Goal: Complete application form

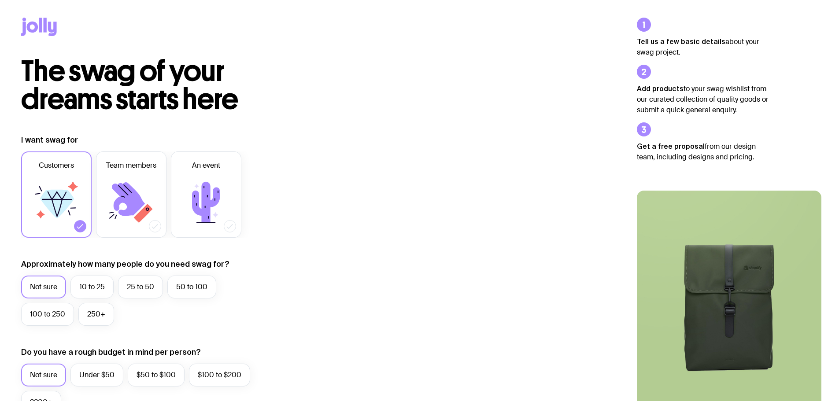
click at [135, 196] on icon at bounding box center [128, 199] width 33 height 34
click at [0, 0] on input "Team members" at bounding box center [0, 0] width 0 height 0
click at [89, 289] on label "10 to 25" at bounding box center [91, 287] width 43 height 23
click at [0, 0] on input "10 to 25" at bounding box center [0, 0] width 0 height 0
click at [99, 374] on label "Under $50" at bounding box center [96, 375] width 53 height 23
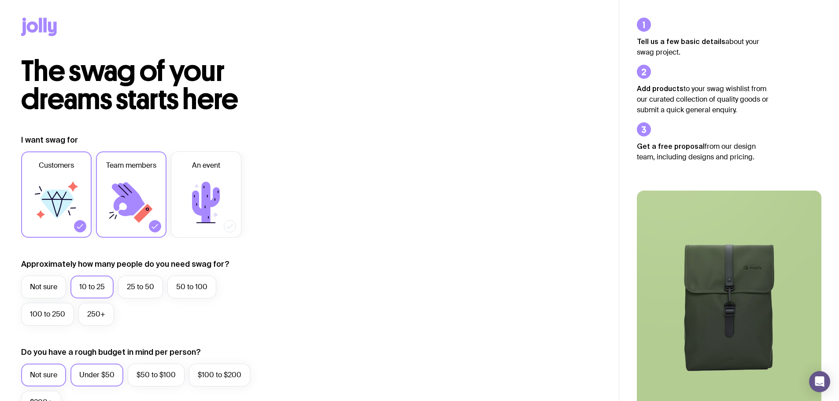
click at [0, 0] on input "Under $50" at bounding box center [0, 0] width 0 height 0
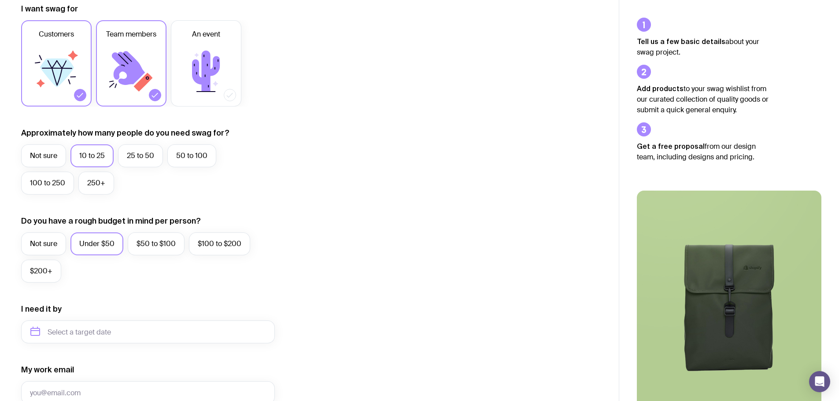
scroll to position [132, 0]
click at [104, 331] on input "text" at bounding box center [148, 331] width 254 height 23
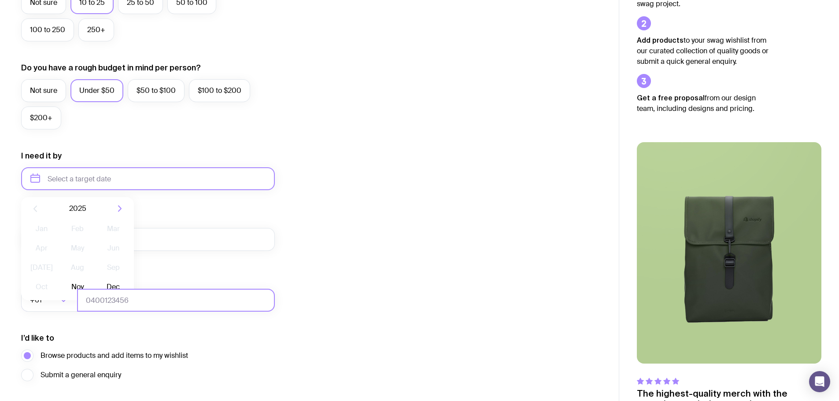
scroll to position [308, 0]
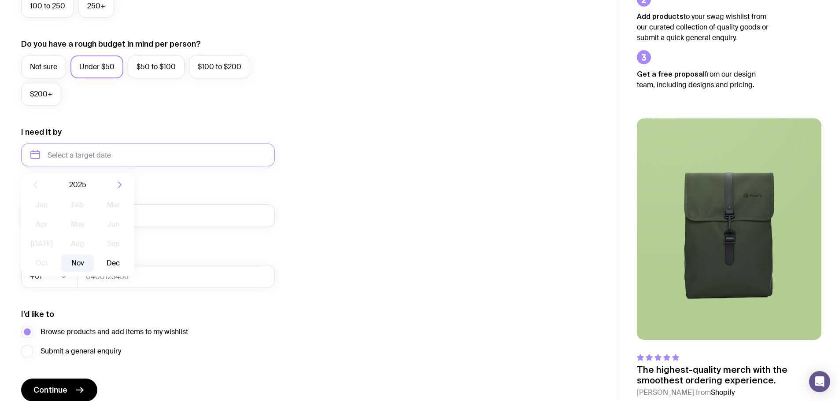
click at [80, 265] on button "Nov" at bounding box center [77, 264] width 32 height 18
type input "[DATE]"
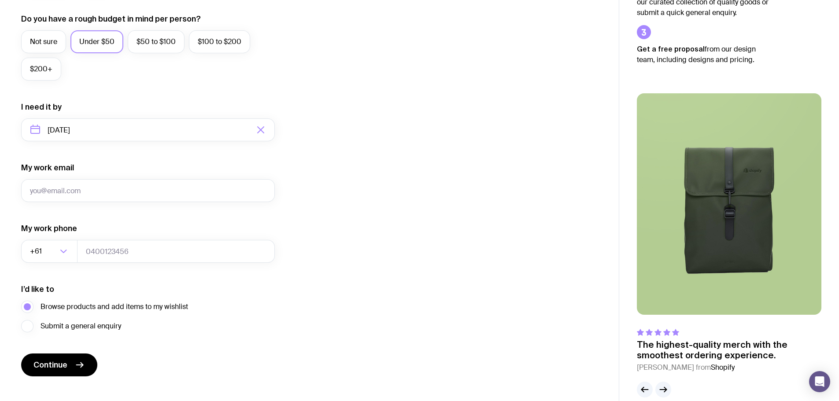
scroll to position [347, 0]
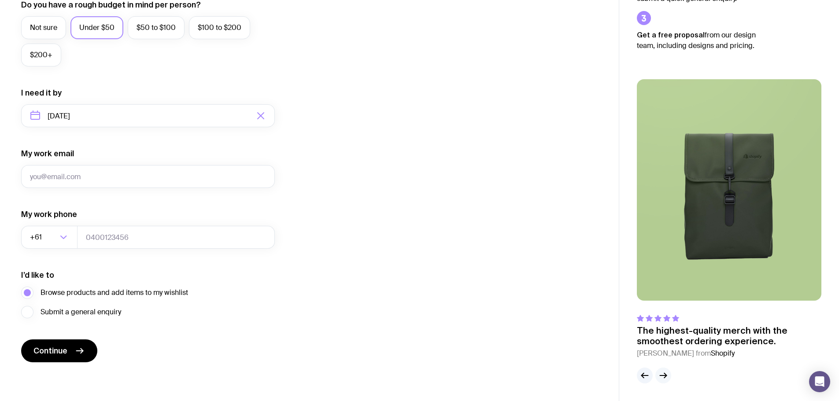
click at [662, 375] on icon "button" at bounding box center [663, 375] width 11 height 11
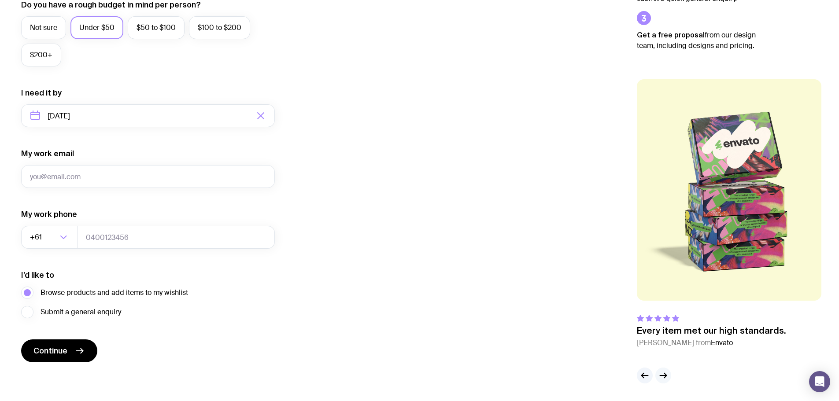
click at [662, 376] on icon "button" at bounding box center [663, 376] width 7 height 0
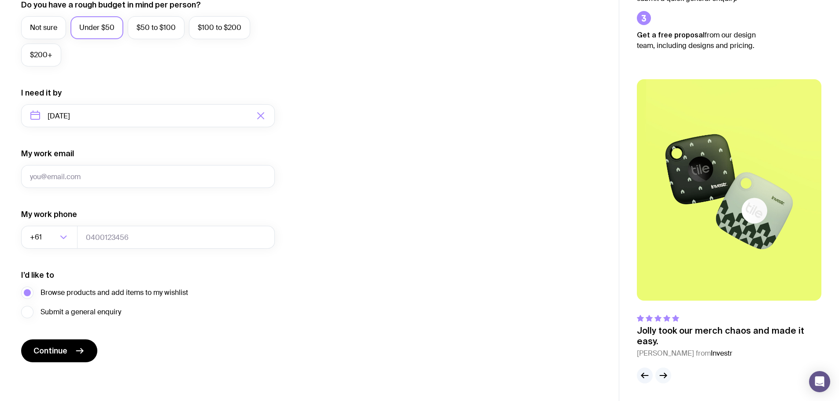
click at [662, 376] on icon "button" at bounding box center [663, 376] width 7 height 0
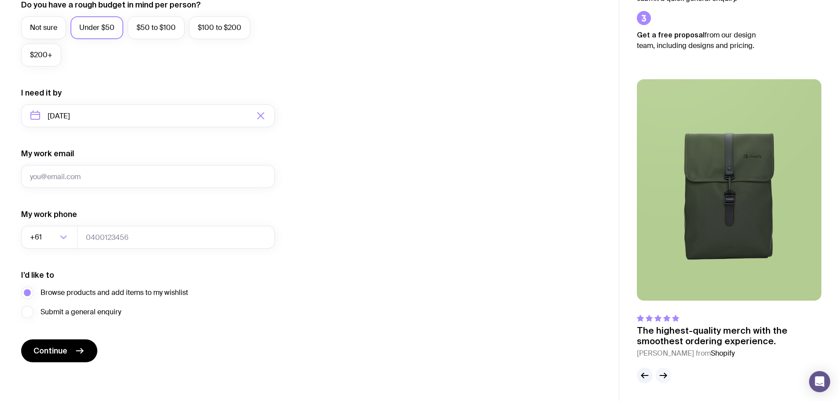
click at [662, 376] on icon "button" at bounding box center [663, 376] width 7 height 0
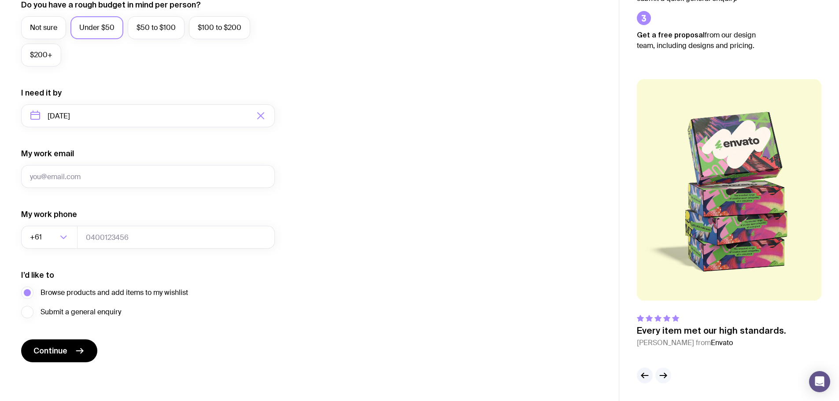
click at [662, 376] on icon "button" at bounding box center [663, 376] width 7 height 0
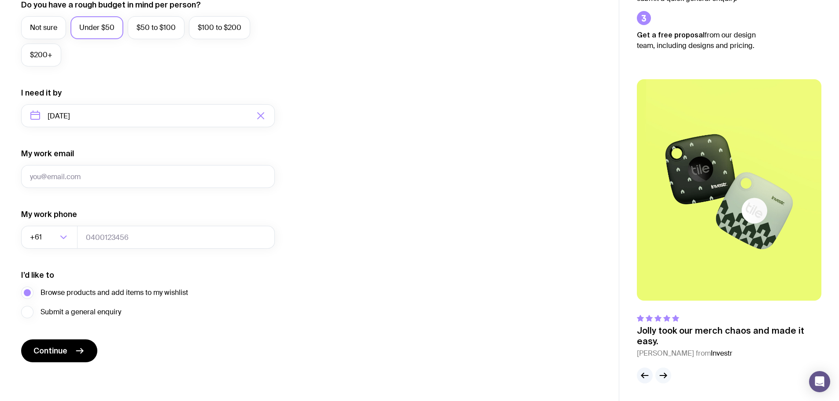
click at [662, 376] on icon "button" at bounding box center [663, 376] width 7 height 0
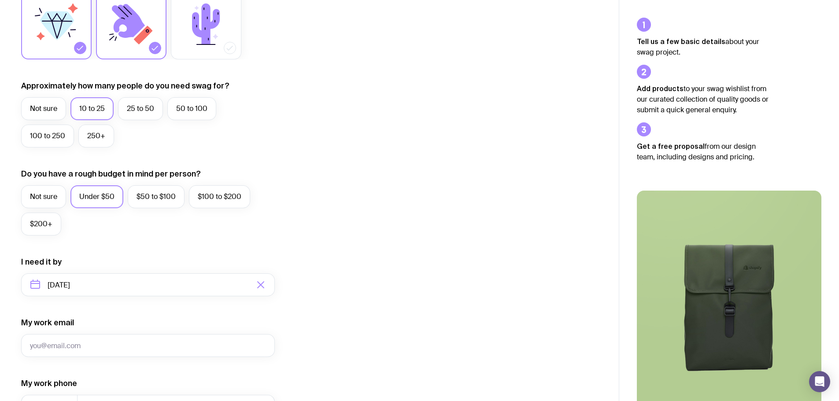
scroll to position [0, 0]
